Goal: Answer question/provide support

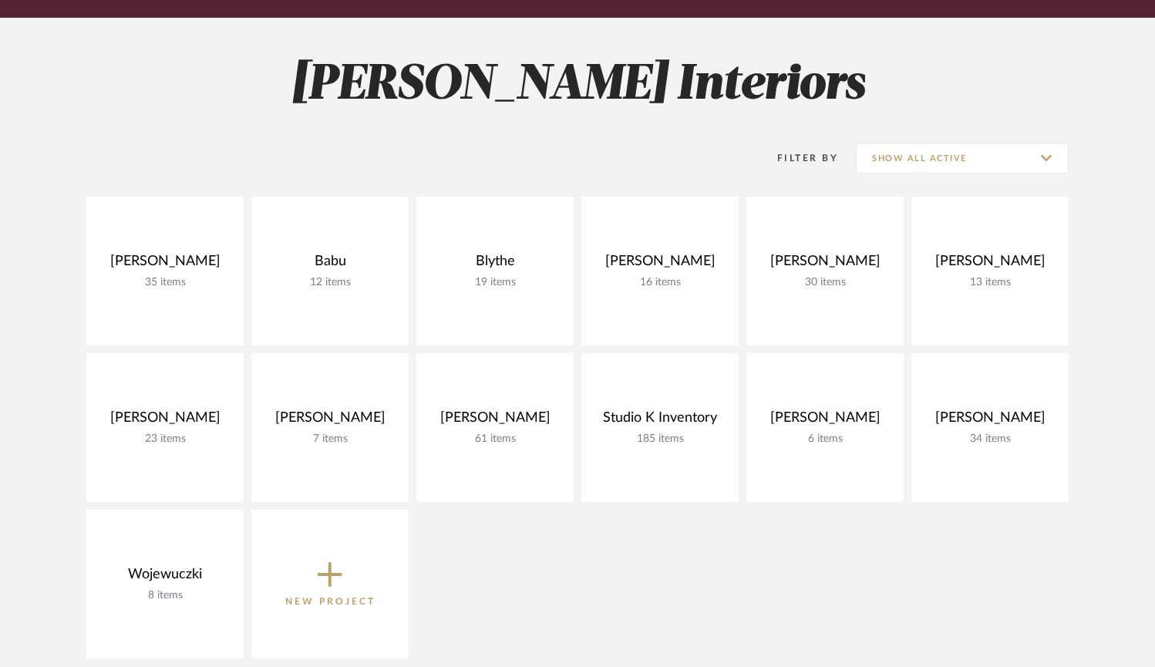
scroll to position [176, 0]
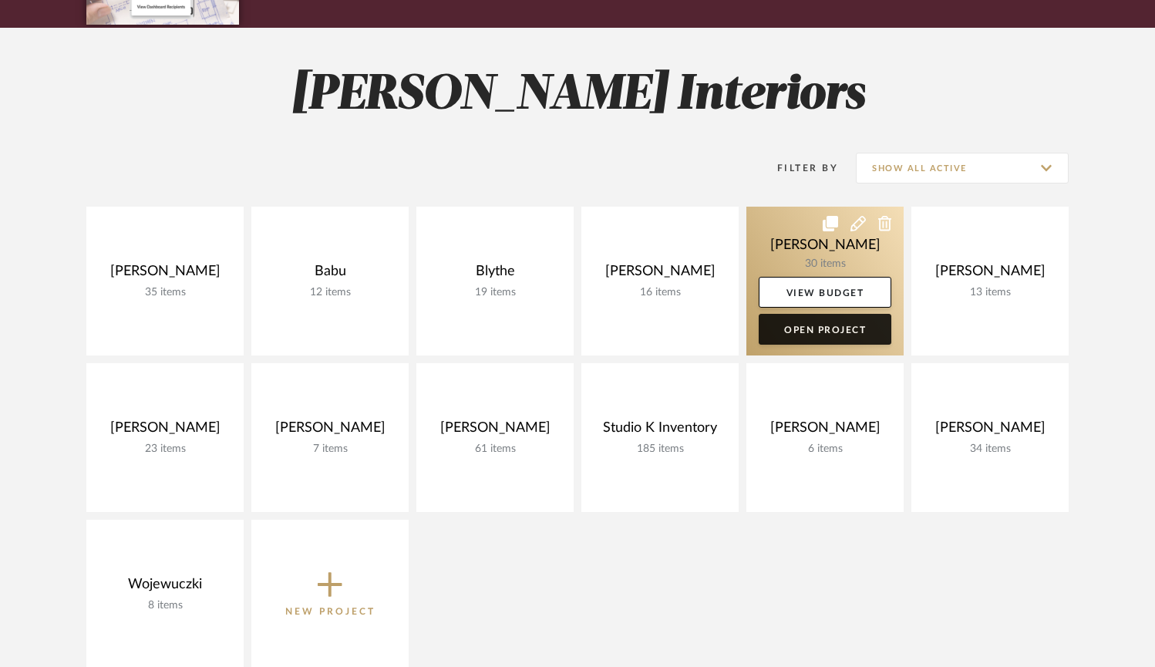
click at [838, 339] on link "Open Project" at bounding box center [825, 329] width 133 height 31
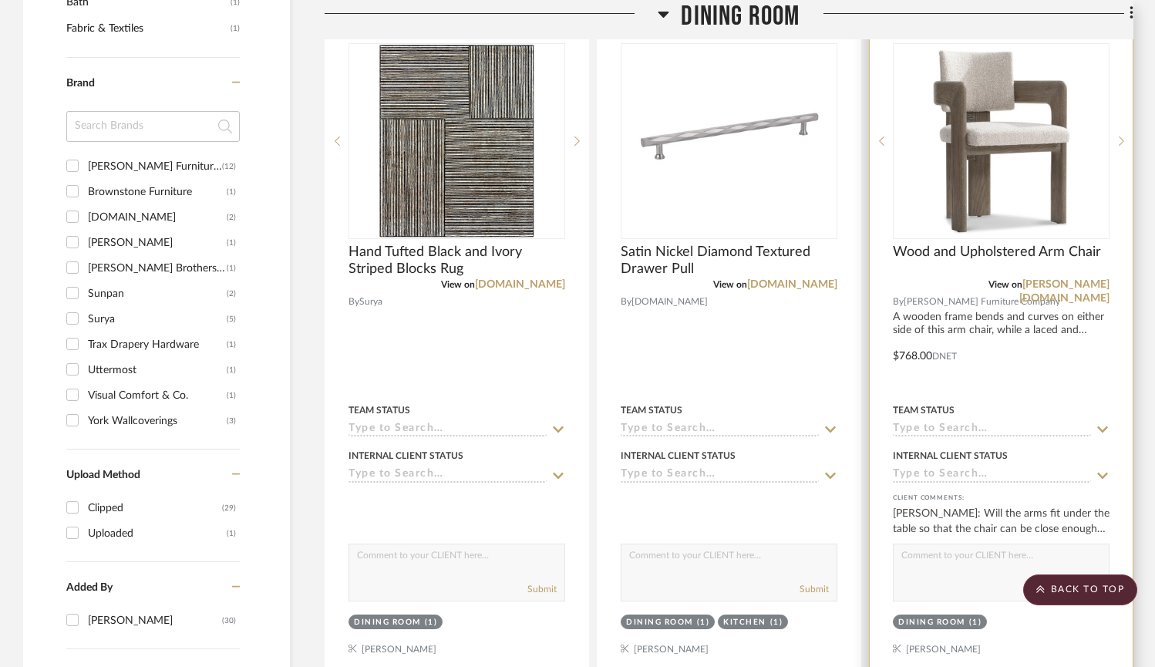
scroll to position [1168, 0]
click at [1065, 286] on link "[PERSON_NAME][DOMAIN_NAME]" at bounding box center [1065, 291] width 90 height 25
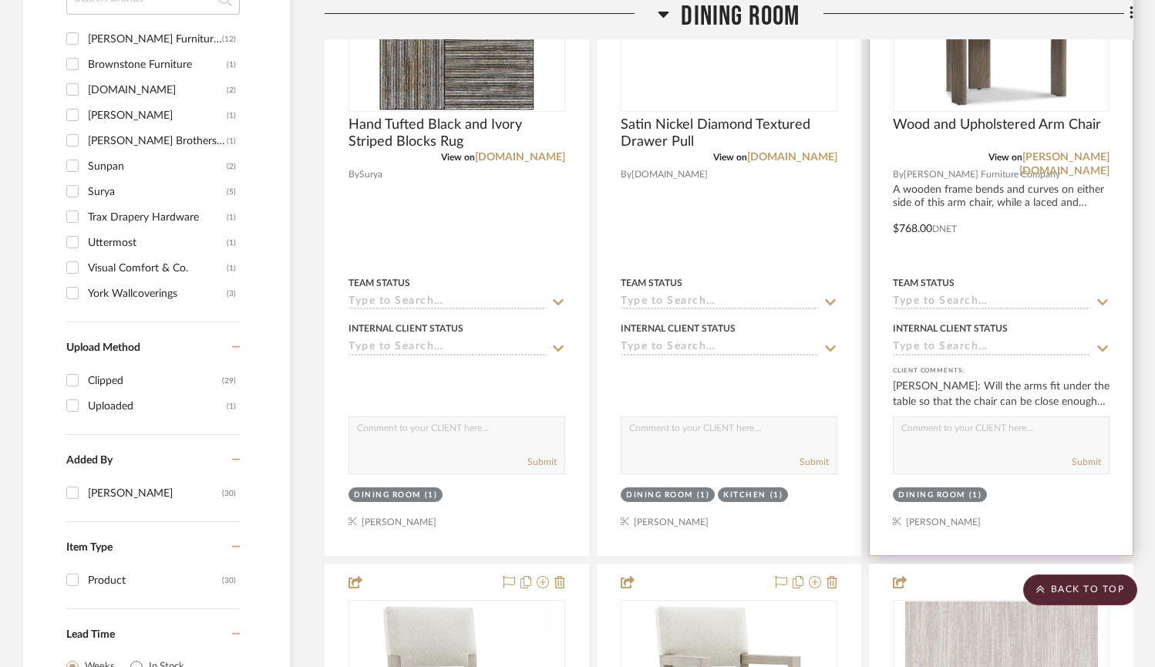
scroll to position [1288, 0]
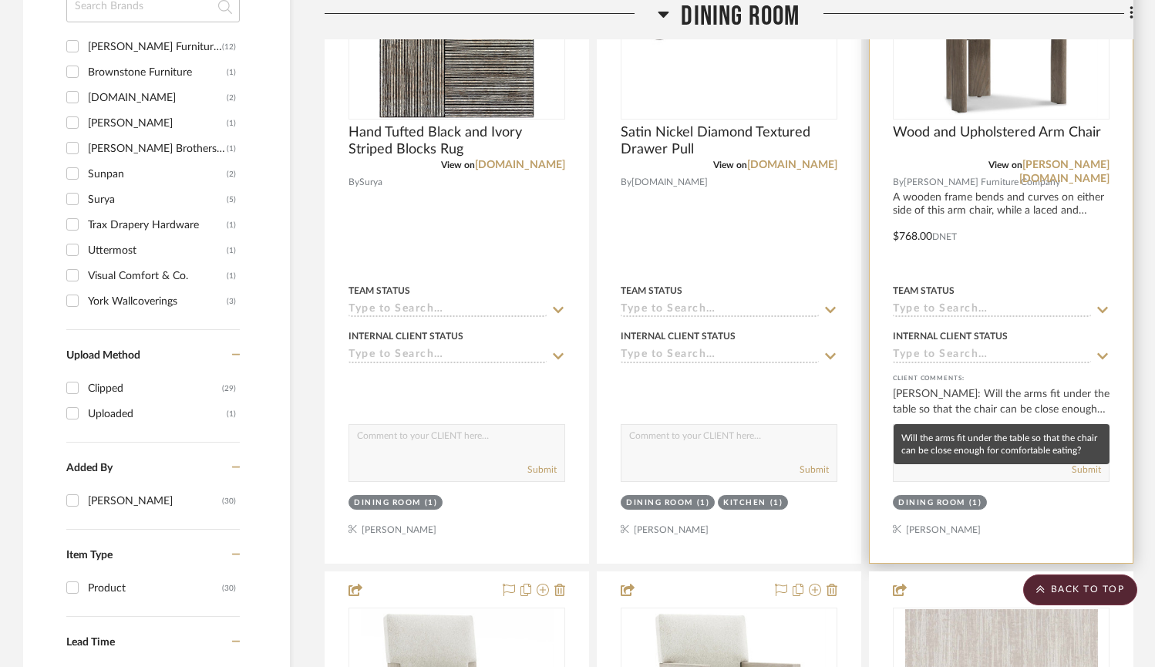
click at [952, 403] on div "[PERSON_NAME]: Will the arms fit under the table so that the chair can be close…" at bounding box center [1001, 401] width 217 height 31
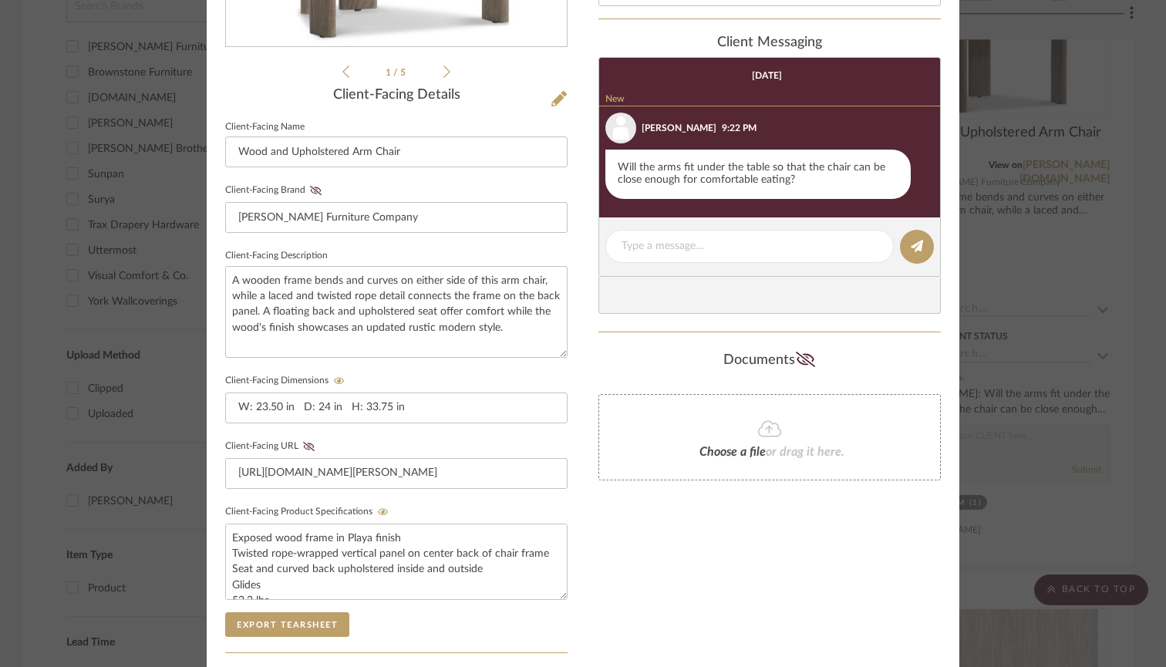
scroll to position [368, 0]
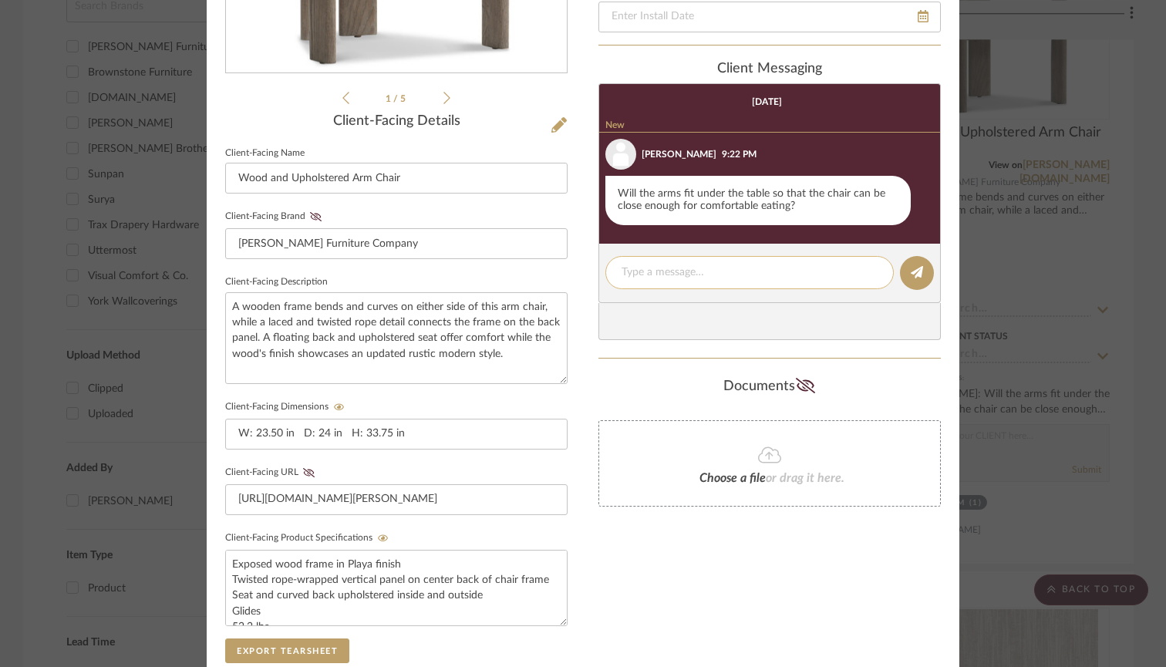
click at [725, 269] on textarea at bounding box center [750, 273] width 256 height 16
type textarea "@"
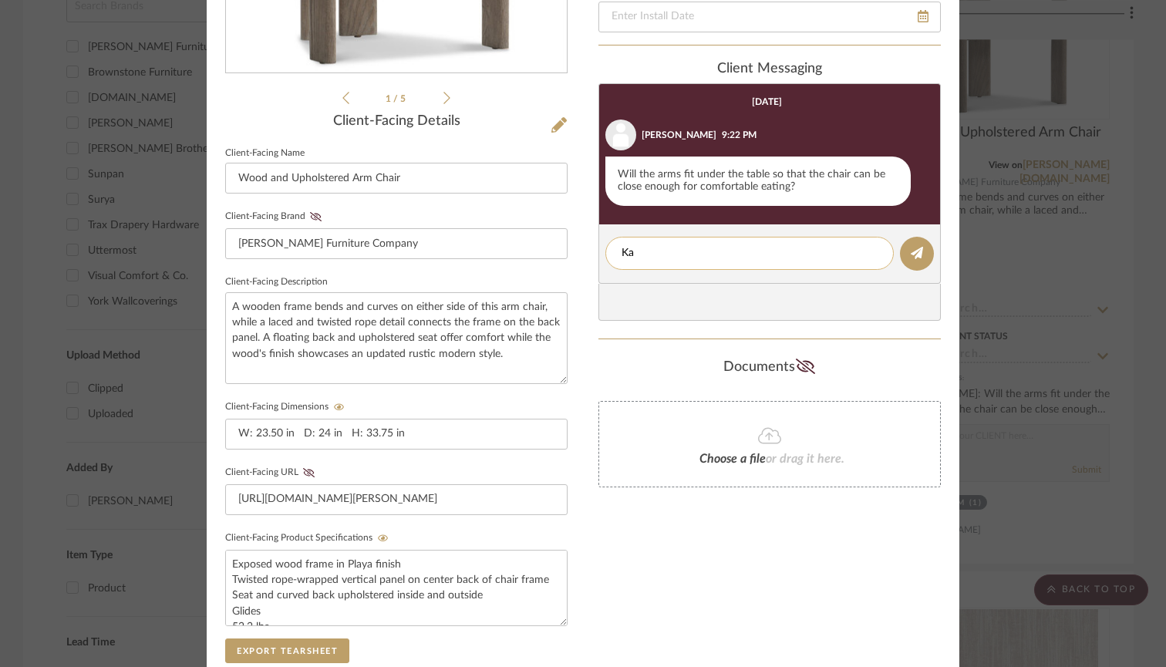
type textarea "K"
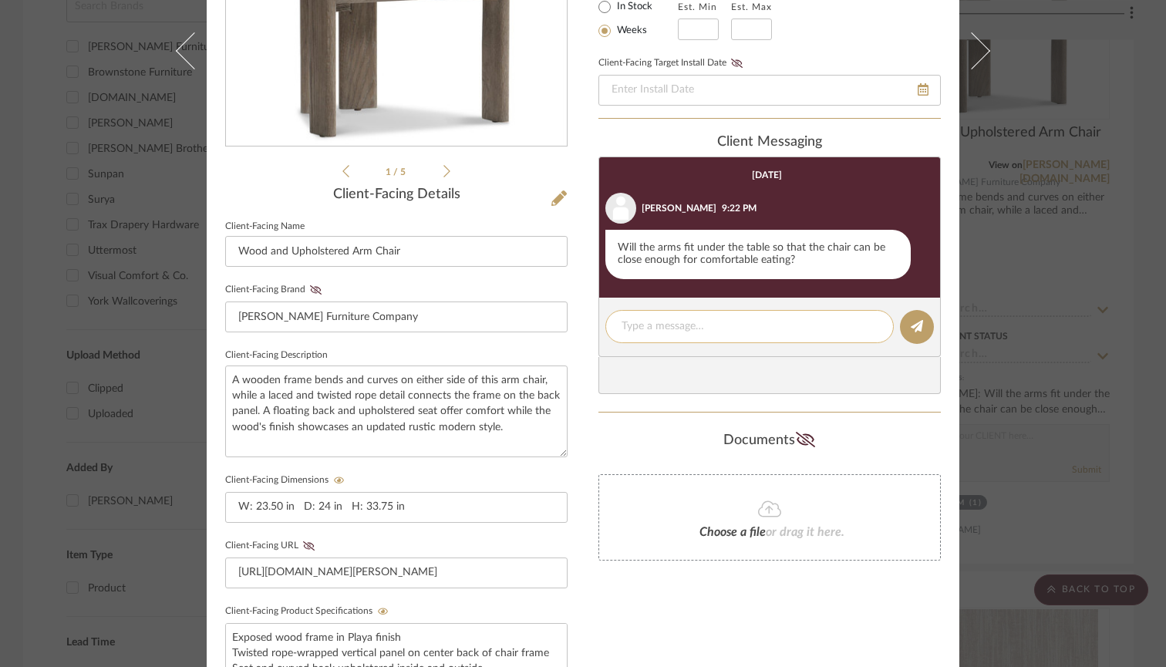
scroll to position [294, 0]
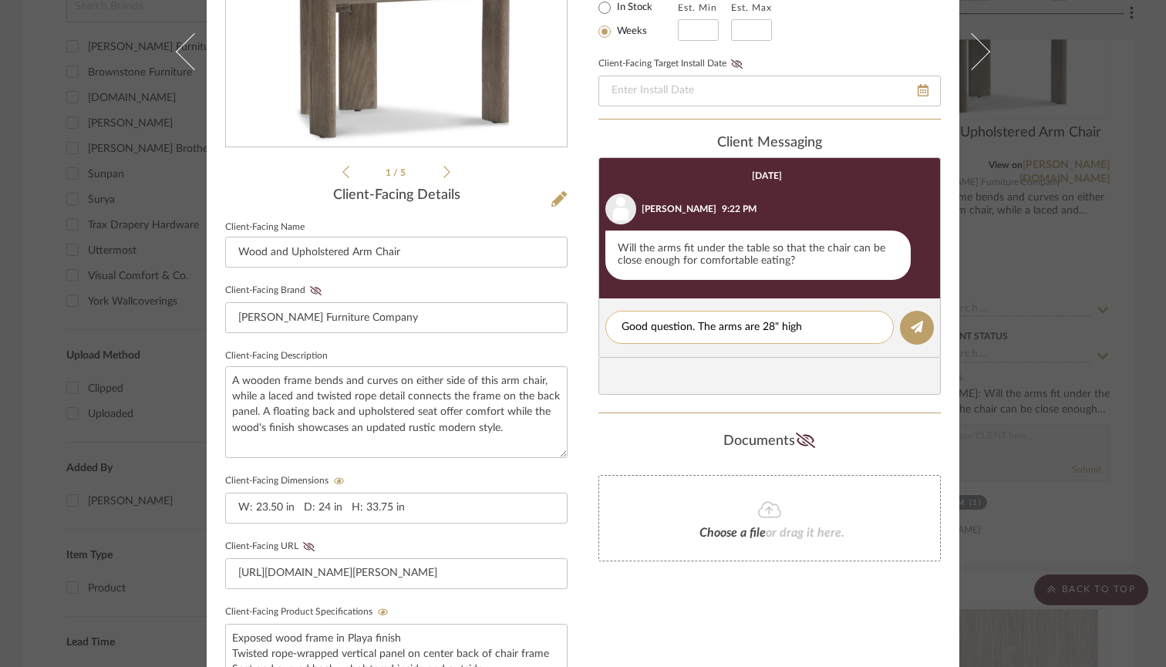
click at [776, 325] on textarea "Good question. The arms are 28" high" at bounding box center [750, 327] width 256 height 16
click at [832, 329] on textarea "Good question. The arms are 28 inches high" at bounding box center [750, 327] width 256 height 16
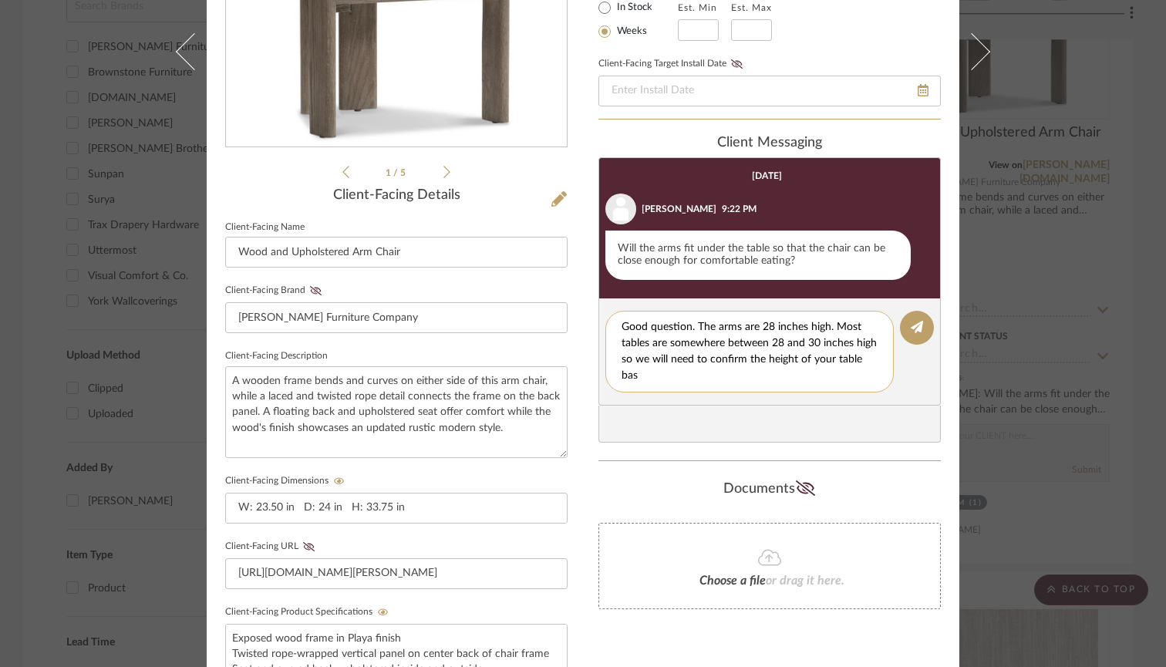
scroll to position [0, 0]
click at [690, 328] on textarea "Good question. The arms are 28 inches high. Most tables are somewhere between 2…" at bounding box center [750, 351] width 256 height 65
click at [678, 376] on textarea "Good question. The arms are 28 inches high. Most tables are somewhere between 2…" at bounding box center [750, 351] width 256 height 65
type textarea "Good question. The arms are 28 inches high. Most tables are somewhere between 2…"
click at [912, 332] on icon at bounding box center [917, 327] width 12 height 12
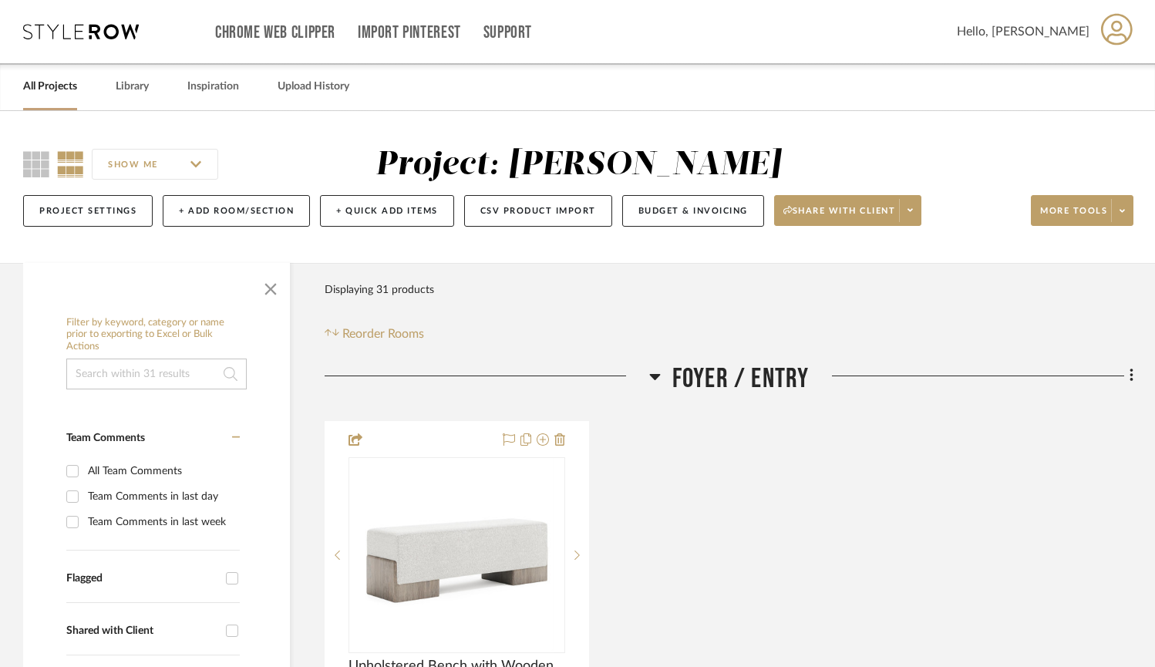
click at [44, 86] on link "All Projects" at bounding box center [50, 86] width 54 height 21
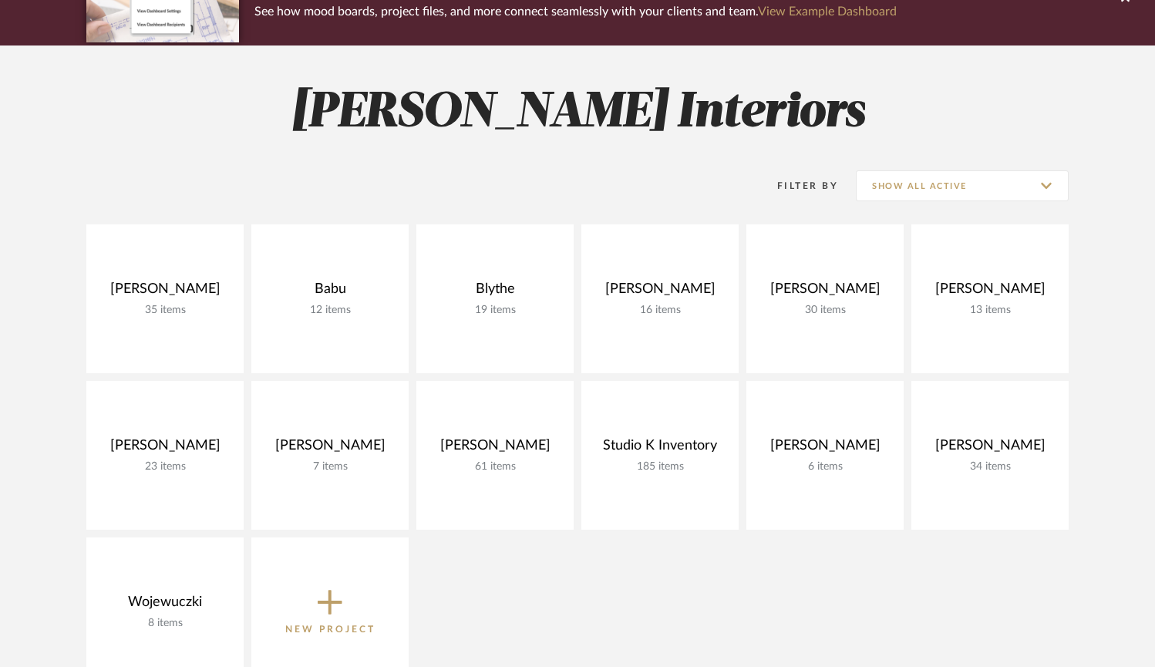
scroll to position [169, 0]
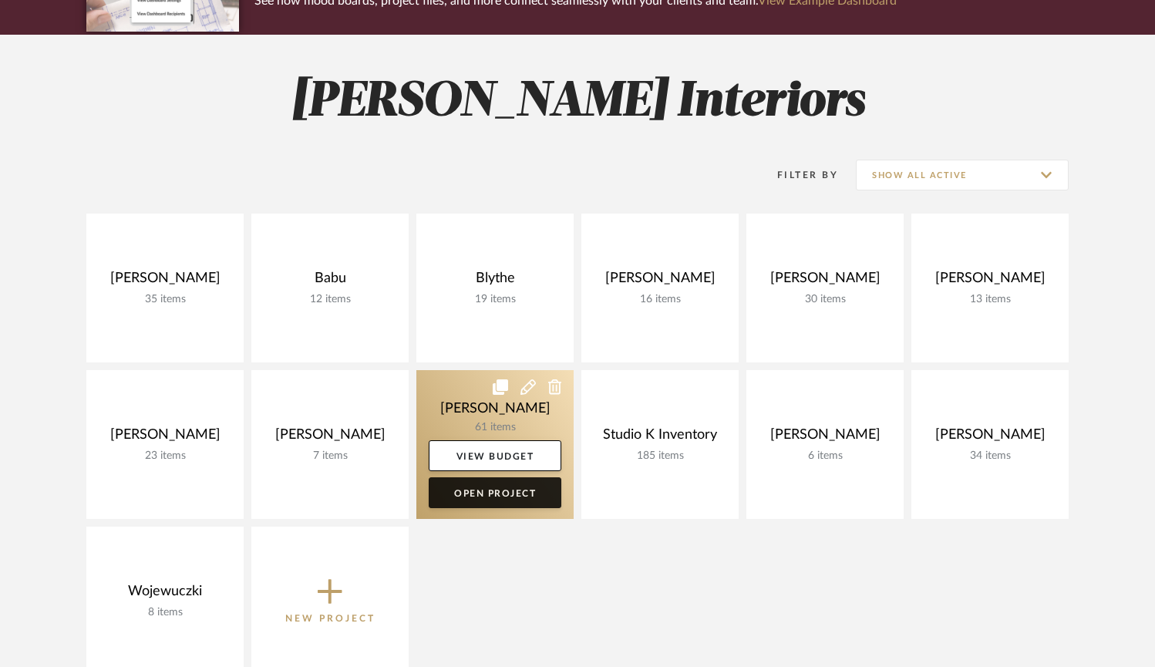
click at [479, 495] on link "Open Project" at bounding box center [495, 492] width 133 height 31
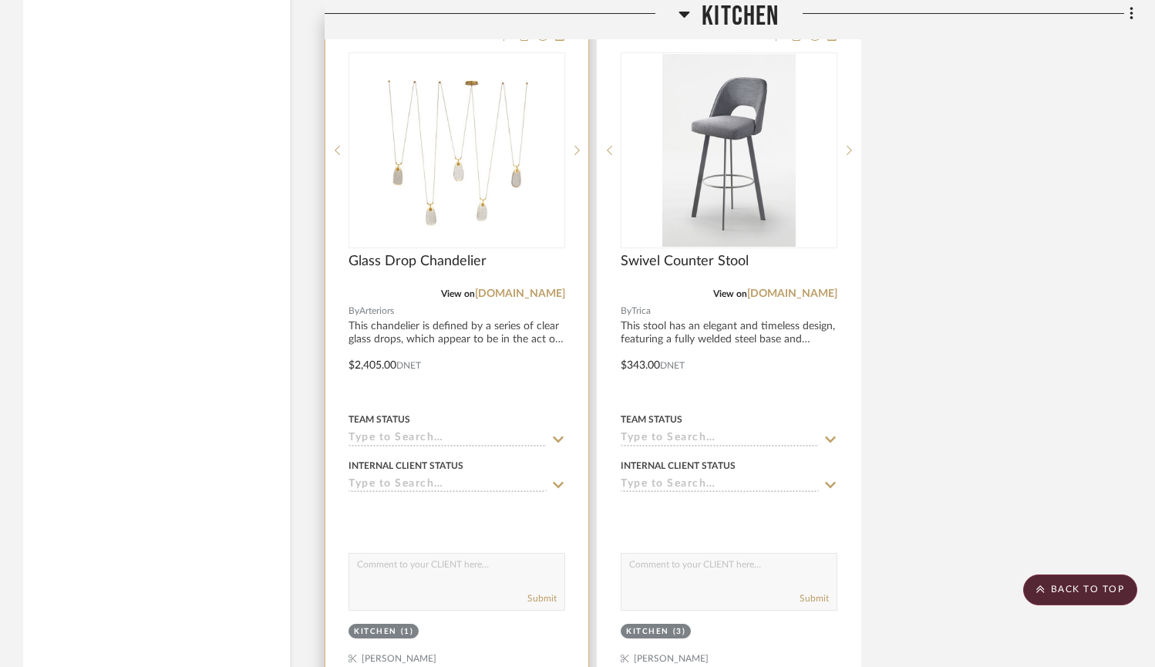
scroll to position [3436, 0]
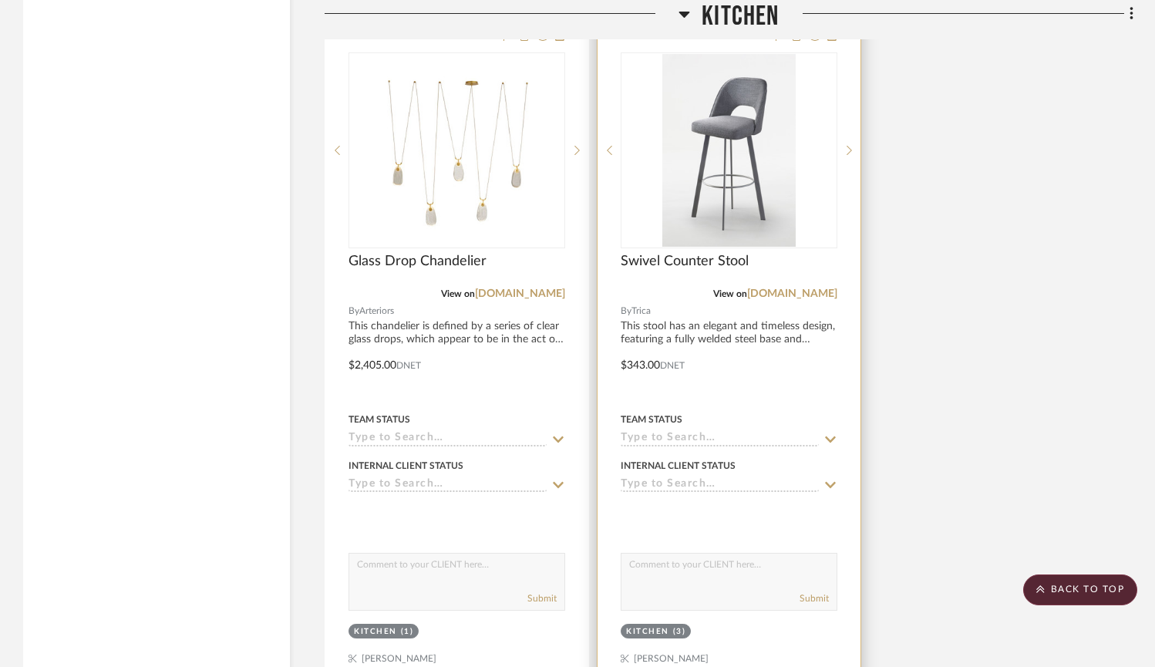
click at [718, 376] on div at bounding box center [729, 354] width 263 height 675
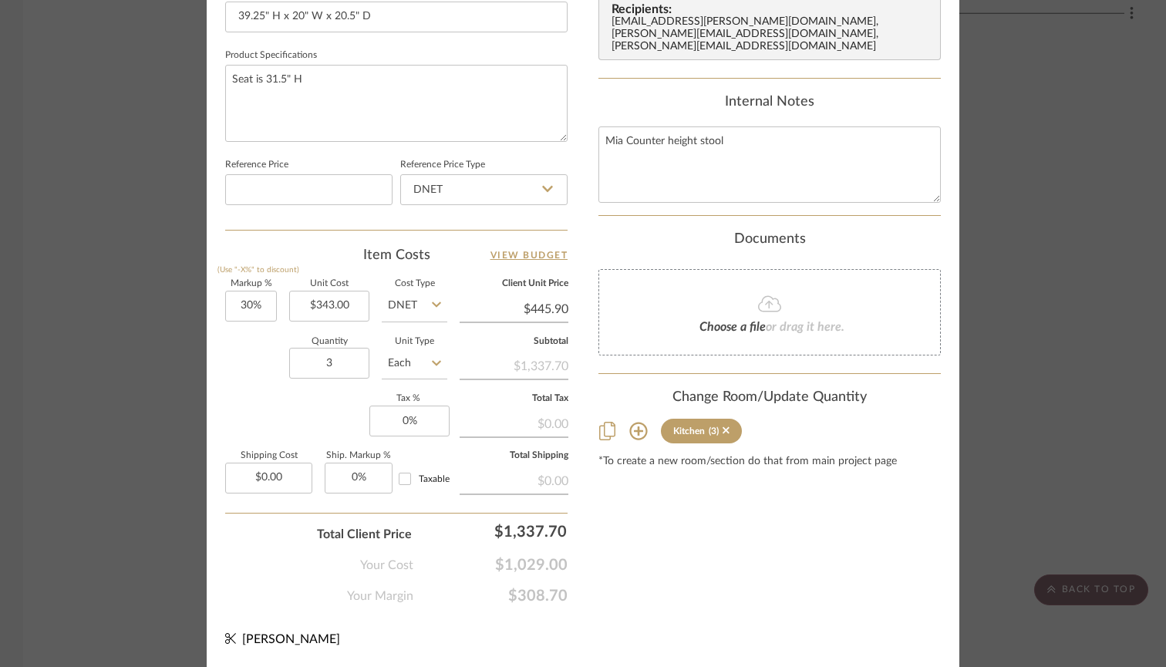
scroll to position [768, 0]
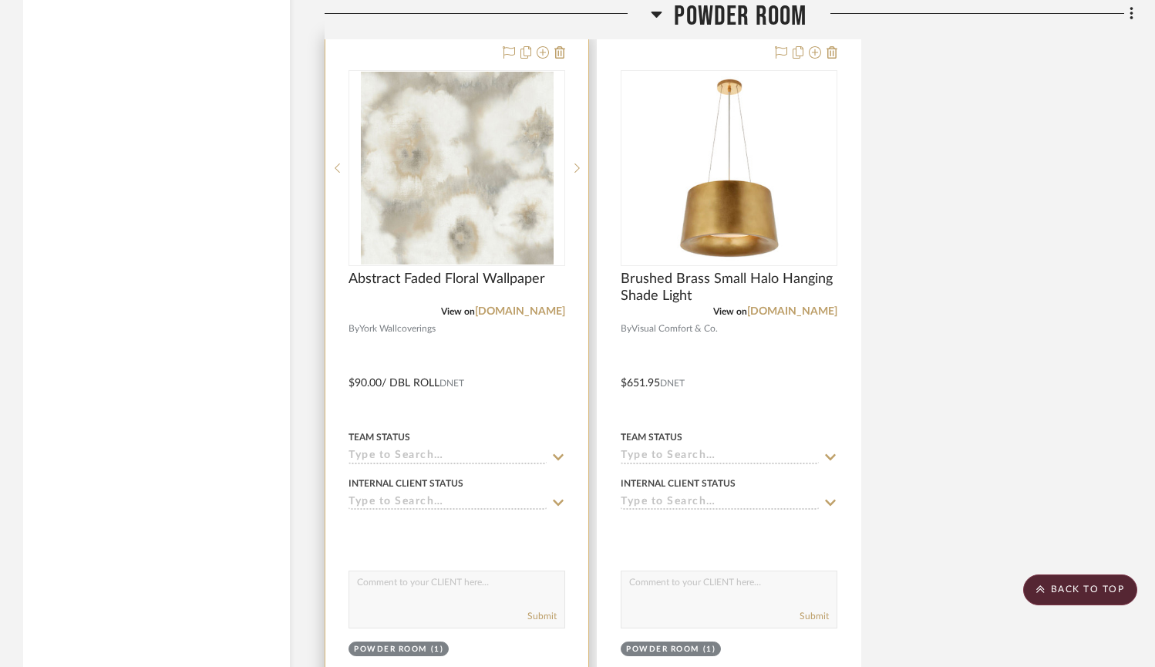
scroll to position [2658, 0]
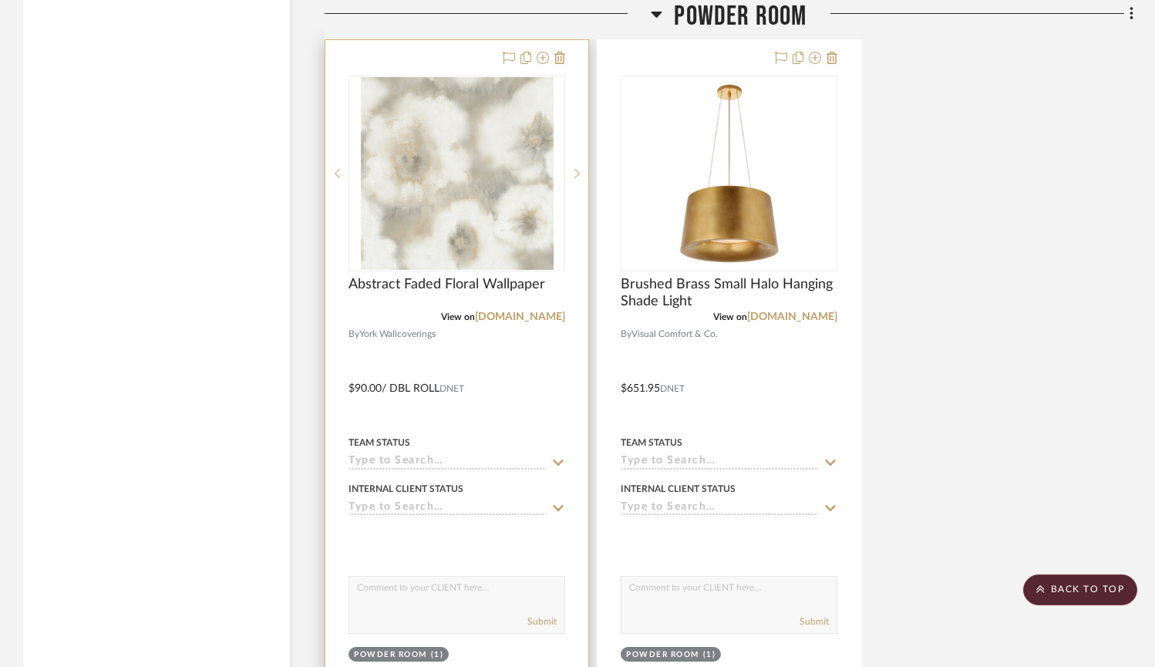
click at [455, 216] on img "0" at bounding box center [457, 173] width 193 height 193
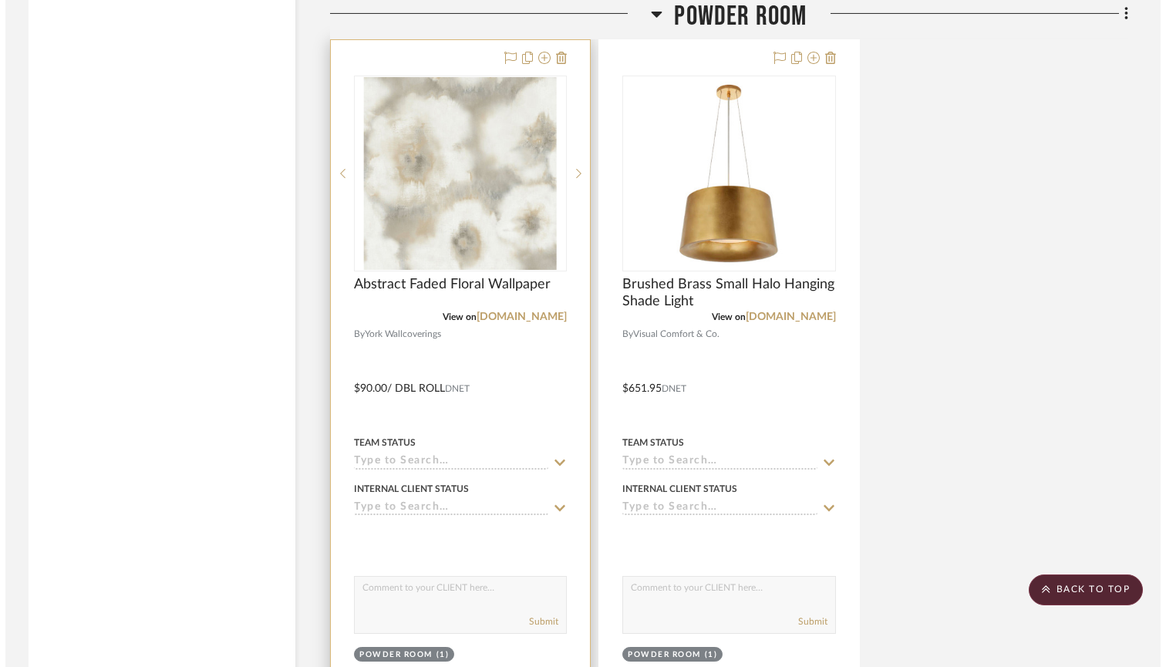
scroll to position [0, 0]
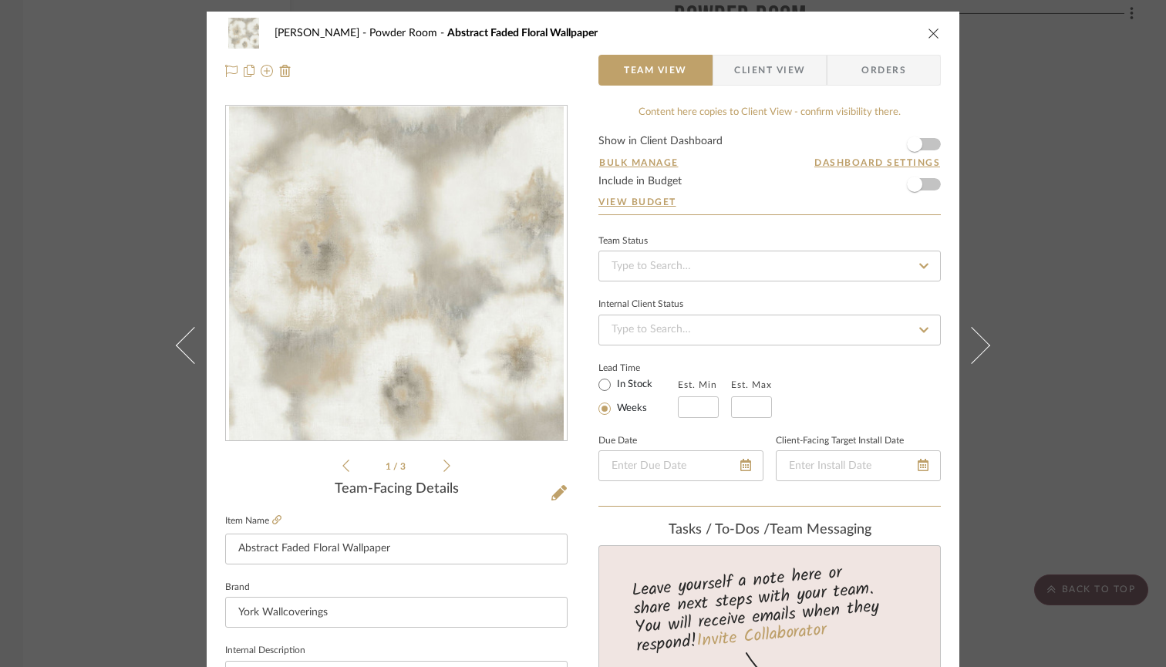
click at [443, 469] on icon at bounding box center [446, 466] width 7 height 14
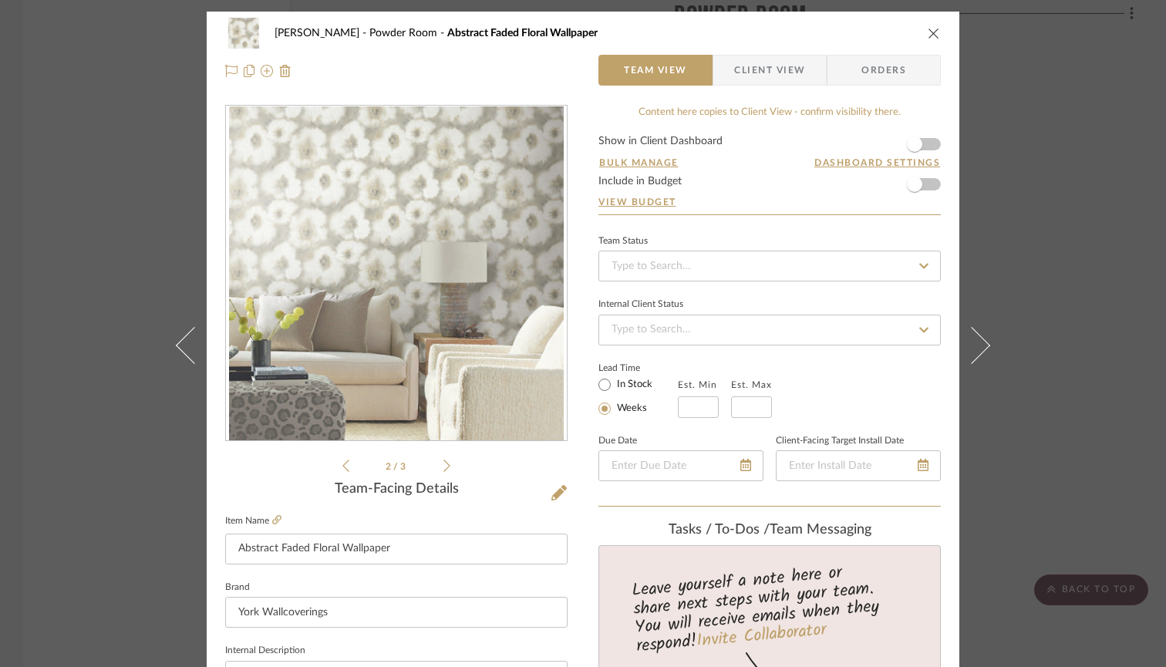
click at [928, 31] on icon "close" at bounding box center [934, 33] width 12 height 12
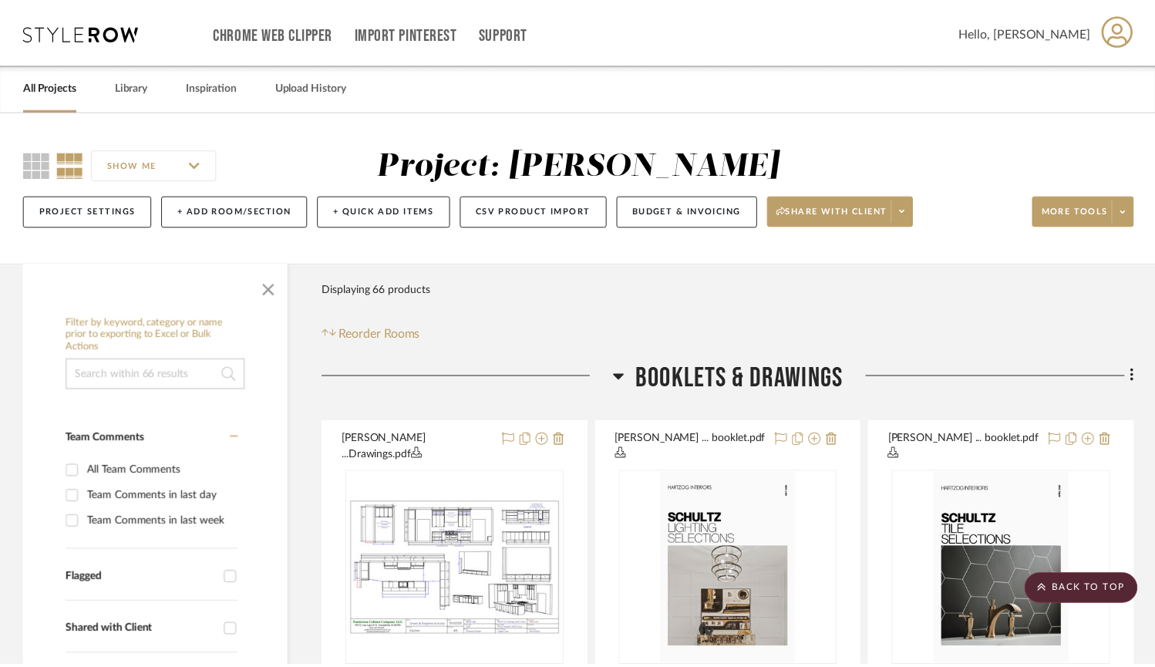
scroll to position [2658, 0]
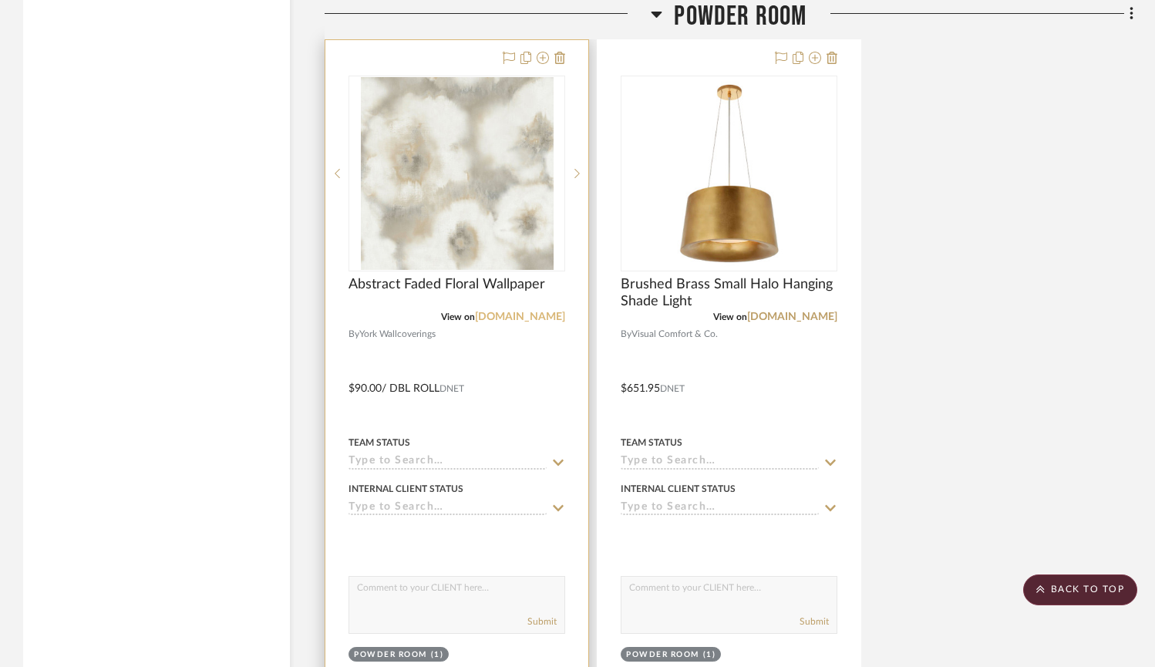
click at [539, 312] on link "[DOMAIN_NAME]" at bounding box center [520, 317] width 90 height 11
click at [463, 276] on span "Abstract Faded Floral Wallpaper" at bounding box center [447, 284] width 197 height 17
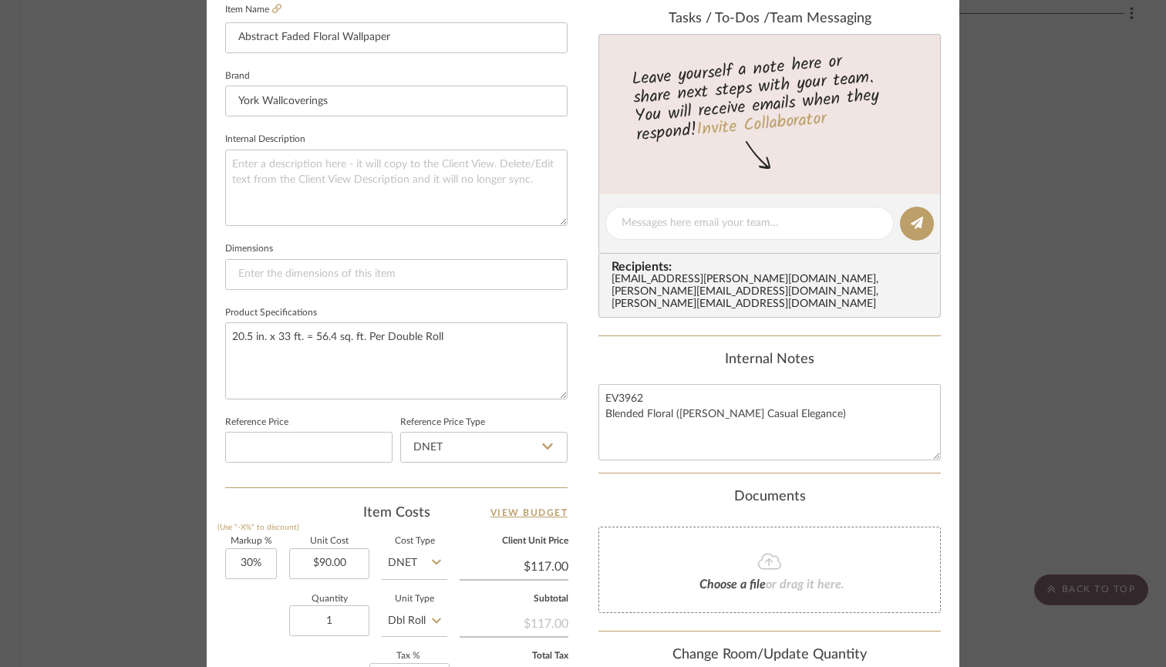
scroll to position [514, 0]
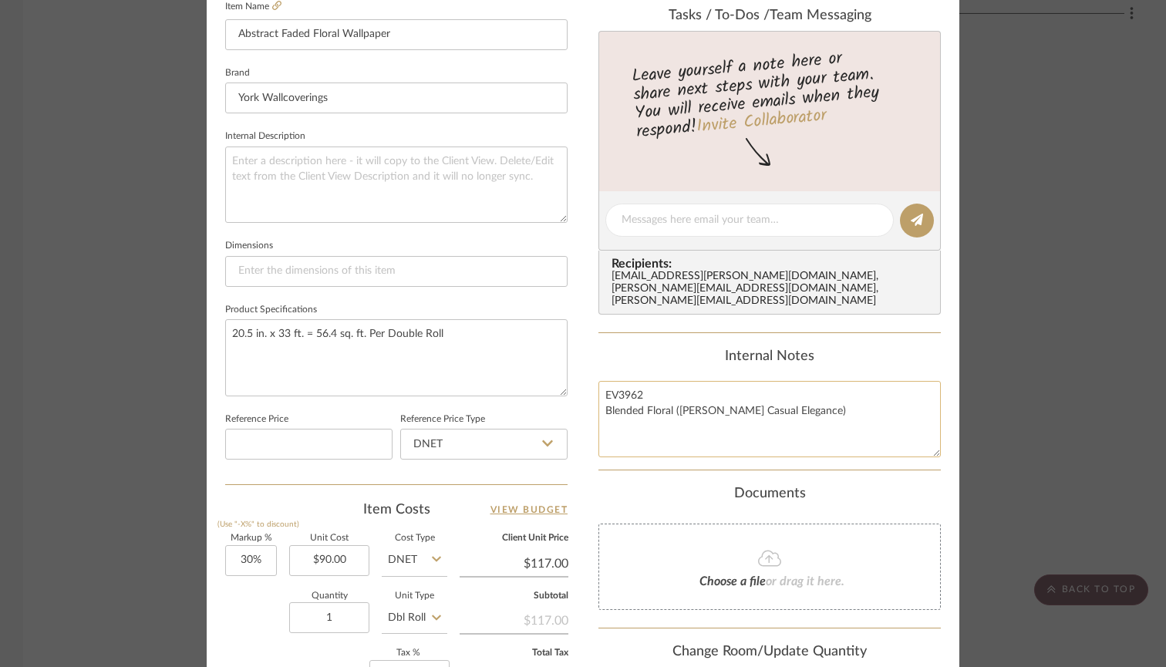
drag, startPoint x: 847, startPoint y: 396, endPoint x: 595, endPoint y: 395, distance: 251.4
click at [598, 395] on textarea "EV3962 Blended Floral ([PERSON_NAME] Casual Elegance)" at bounding box center [769, 419] width 342 height 76
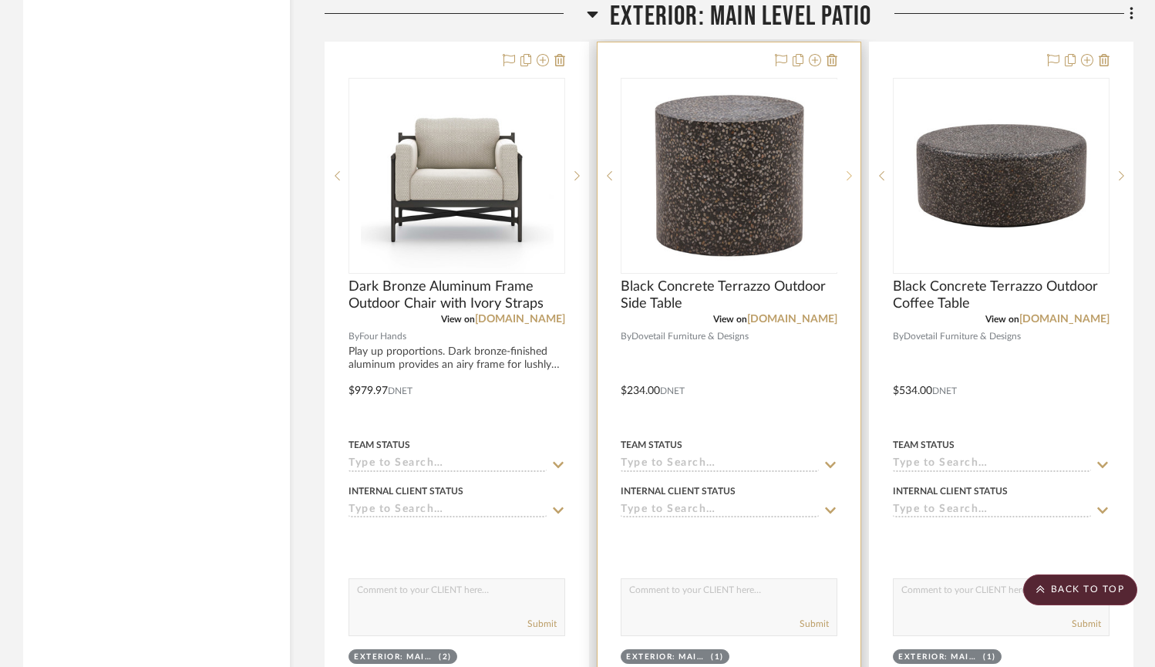
scroll to position [21025, 0]
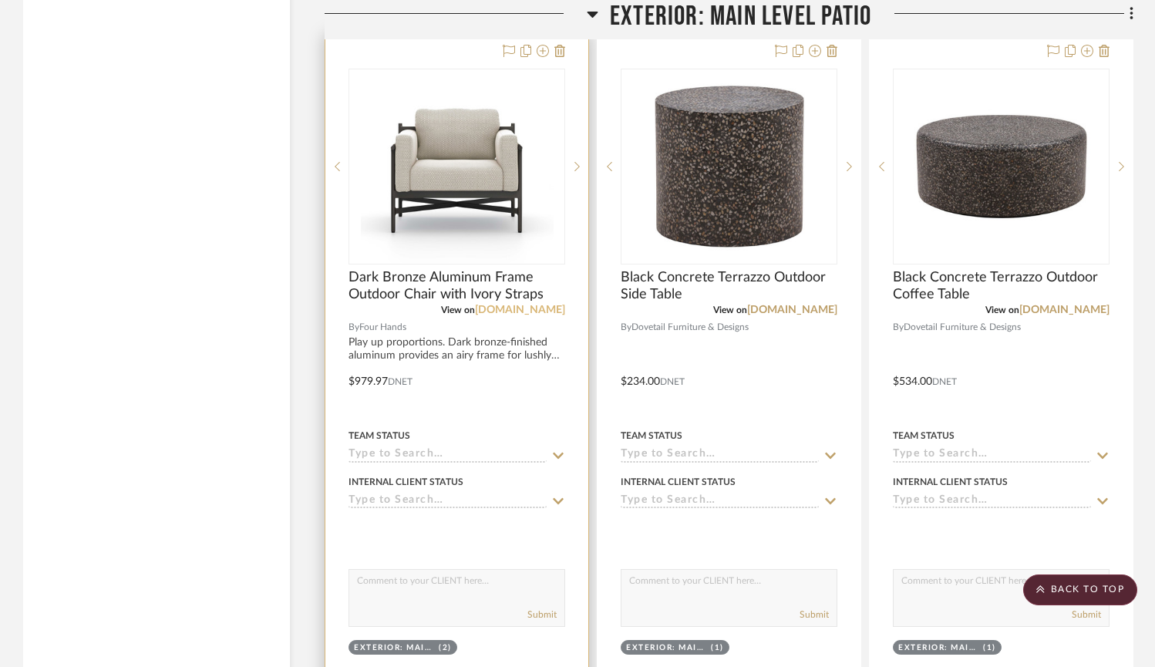
click at [507, 305] on link "[DOMAIN_NAME]" at bounding box center [520, 310] width 90 height 11
click at [519, 305] on link "[DOMAIN_NAME]" at bounding box center [520, 310] width 90 height 11
click at [521, 305] on link "[DOMAIN_NAME]" at bounding box center [520, 310] width 90 height 11
